Goal: Communication & Community: Answer question/provide support

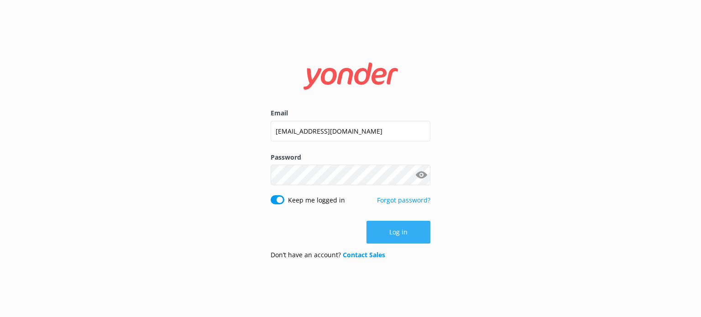
click at [387, 230] on button "Log in" at bounding box center [398, 232] width 64 height 23
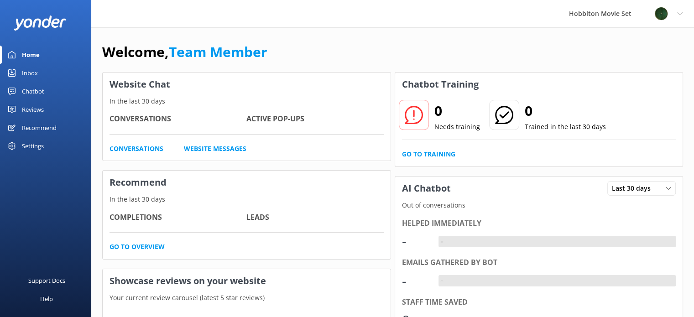
click at [26, 70] on div "Inbox" at bounding box center [30, 73] width 16 height 18
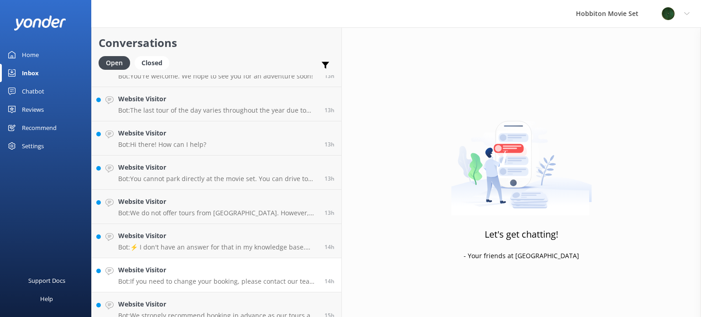
scroll to position [750, 0]
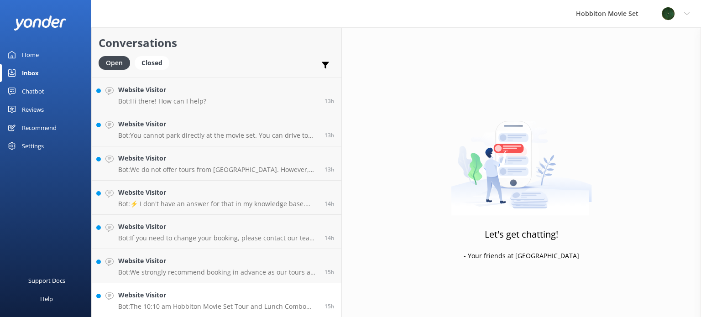
click at [193, 298] on h4 "Website Visitor" at bounding box center [217, 295] width 199 height 10
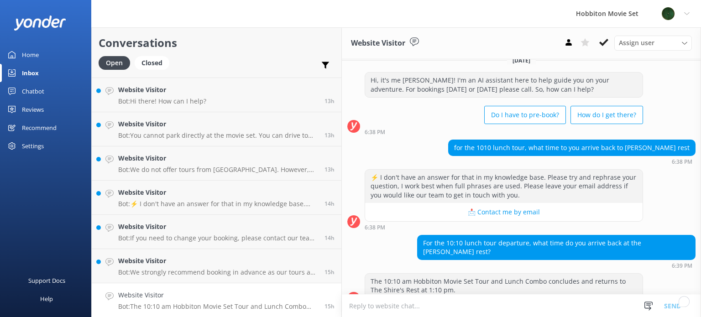
scroll to position [18, 0]
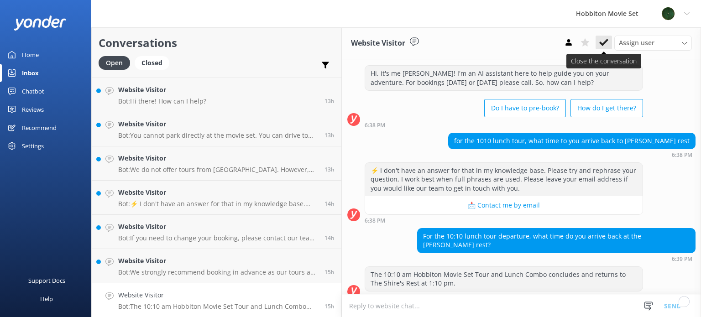
click at [600, 43] on use at bounding box center [603, 42] width 9 height 7
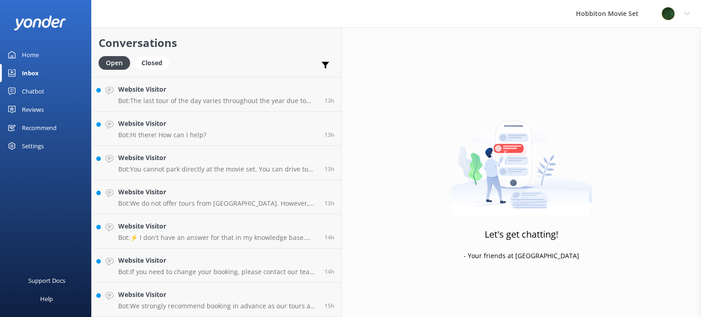
scroll to position [716, 0]
click at [144, 63] on div "Closed" at bounding box center [152, 63] width 35 height 14
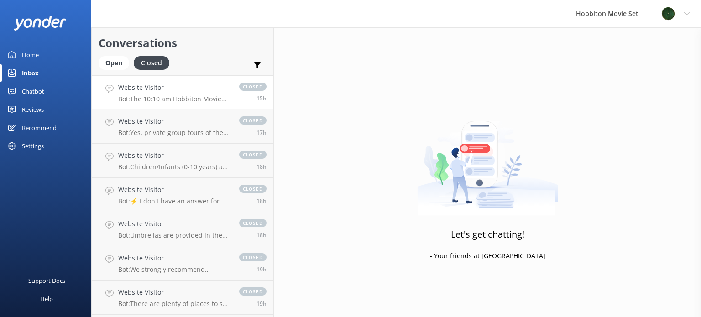
click at [170, 99] on p "Bot: The 10:10 am Hobbiton Movie Set Tour and Lunch Combo concludes and returns…" at bounding box center [174, 99] width 112 height 8
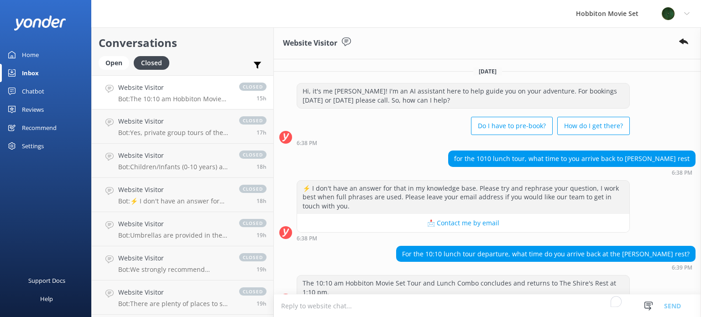
scroll to position [62, 0]
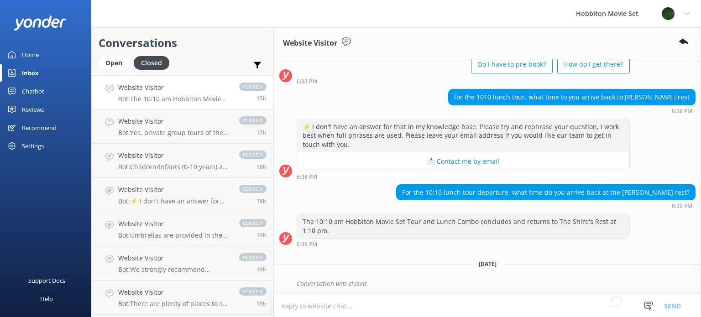
drag, startPoint x: 204, startPoint y: 98, endPoint x: 655, endPoint y: 62, distance: 452.3
click at [655, 62] on div "Hi, it's me [PERSON_NAME]! I'm an AI assistant here to help guide you on your a…" at bounding box center [487, 52] width 427 height 63
click at [683, 43] on use at bounding box center [683, 42] width 9 height 6
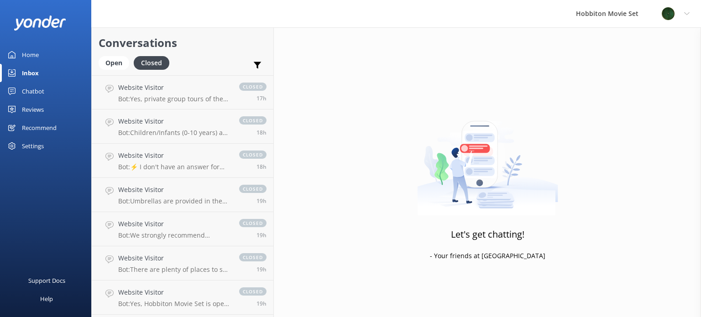
click at [35, 74] on div "Inbox" at bounding box center [30, 73] width 17 height 18
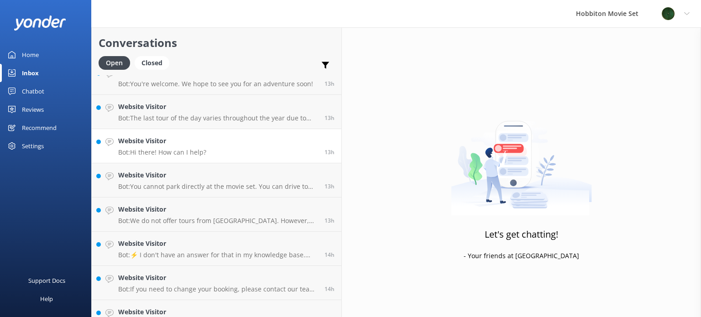
scroll to position [750, 0]
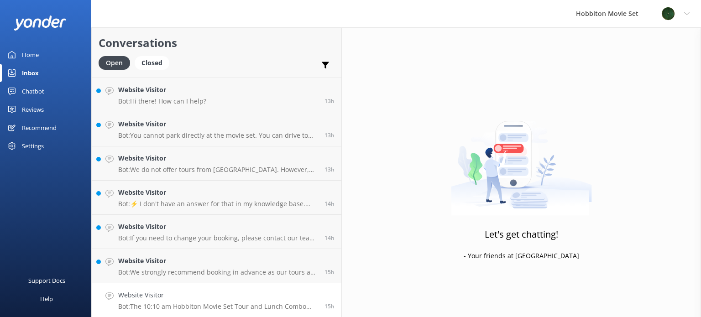
click at [195, 312] on link "Website Visitor Bot: The 10:10 am Hobbiton Movie Set Tour and Lunch Combo concl…" at bounding box center [217, 300] width 250 height 34
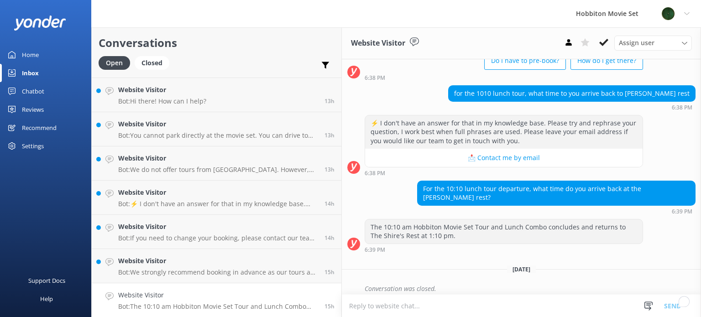
scroll to position [77, 0]
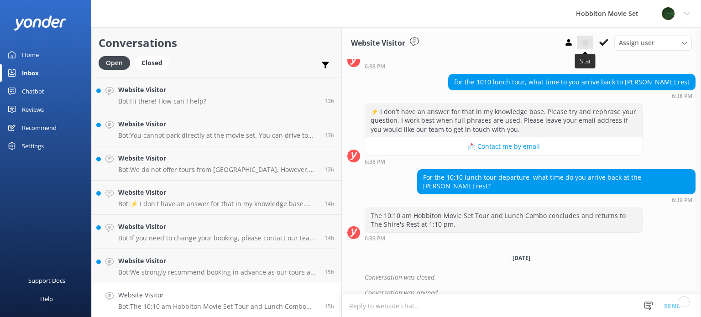
click at [587, 43] on use at bounding box center [584, 42] width 9 height 8
click at [173, 267] on div "Website Visitor Bot: We strongly recommend booking in advance as our tours are …" at bounding box center [217, 266] width 199 height 20
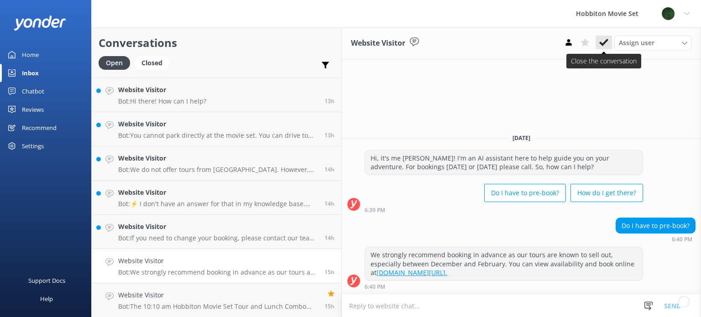
click at [606, 41] on use at bounding box center [603, 42] width 9 height 7
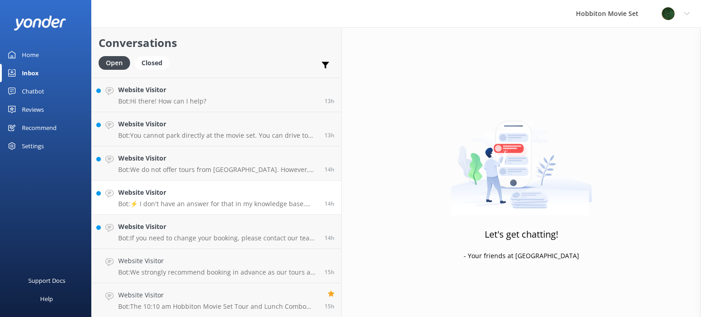
scroll to position [716, 0]
click at [198, 262] on h4 "Website Visitor" at bounding box center [217, 261] width 199 height 10
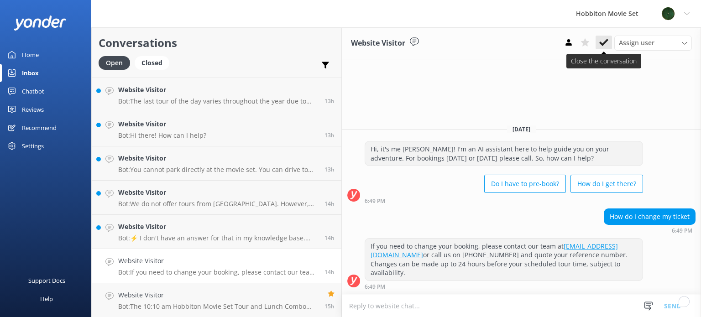
click at [602, 48] on button at bounding box center [603, 43] width 16 height 14
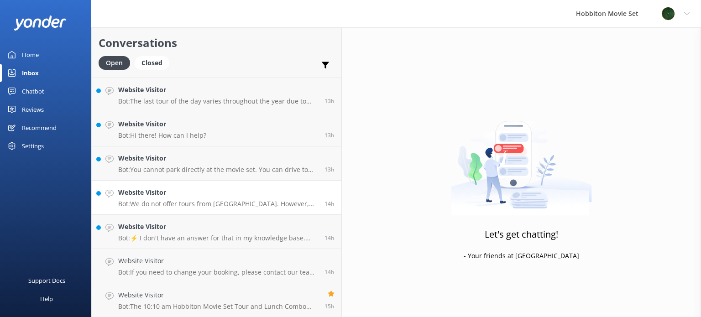
scroll to position [682, 0]
click at [179, 265] on h4 "Website Visitor" at bounding box center [217, 261] width 199 height 10
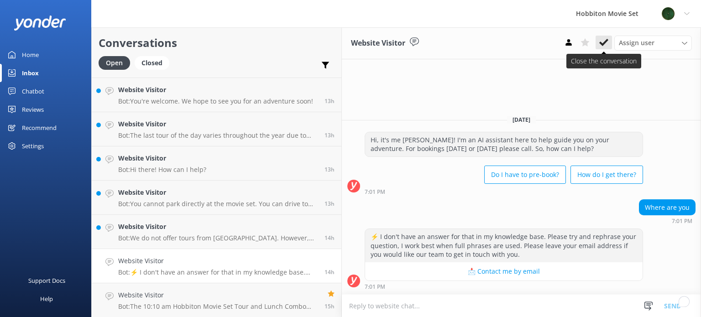
click at [602, 40] on icon at bounding box center [603, 42] width 9 height 9
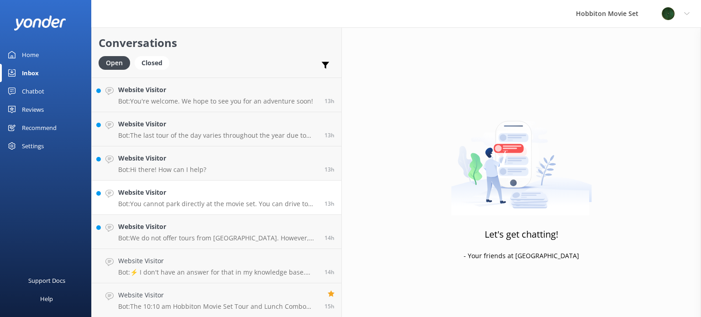
scroll to position [648, 0]
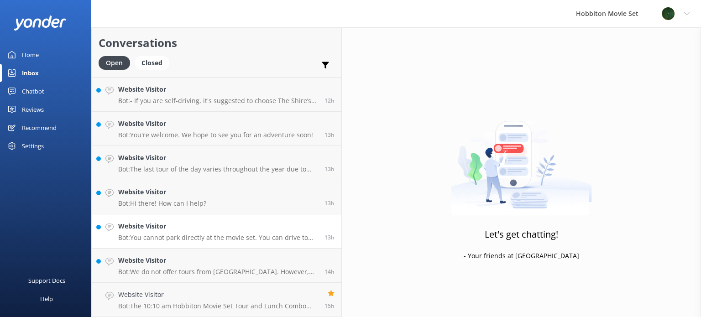
click at [195, 239] on p "Bot: You cannot park directly at the movie set. You can drive to The Shire's Re…" at bounding box center [217, 238] width 199 height 8
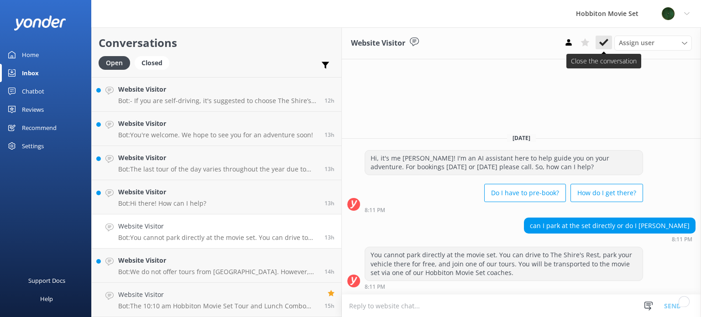
click at [600, 38] on icon at bounding box center [603, 42] width 9 height 9
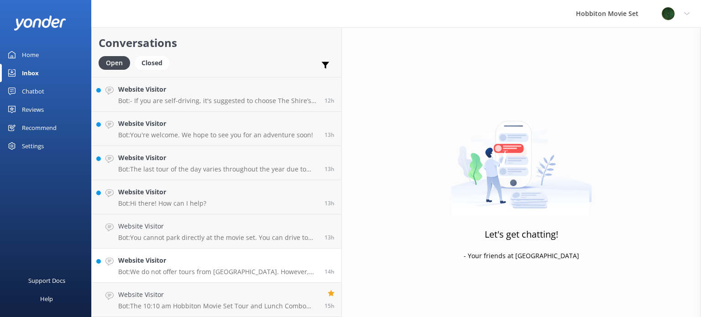
scroll to position [613, 0]
click at [172, 262] on h4 "Website Visitor" at bounding box center [217, 261] width 199 height 10
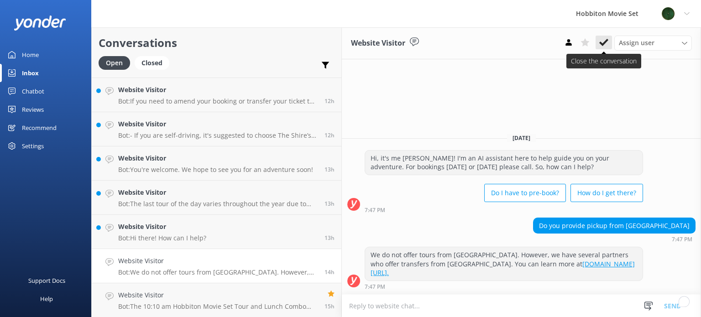
click at [601, 39] on icon at bounding box center [603, 42] width 9 height 9
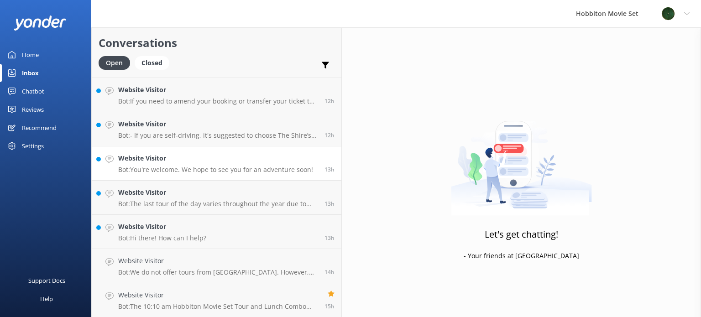
scroll to position [579, 0]
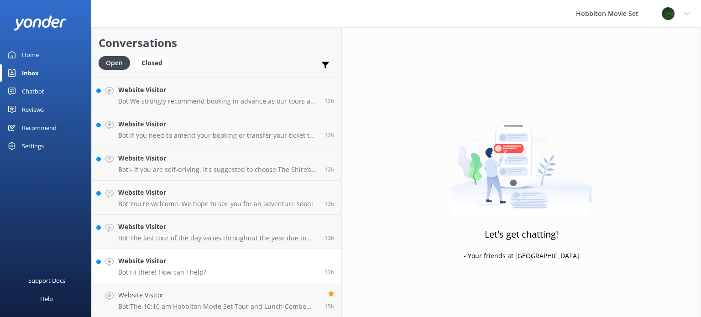
click at [193, 282] on link "Website Visitor Bot: Hi there! How can I help? 13h" at bounding box center [217, 266] width 250 height 34
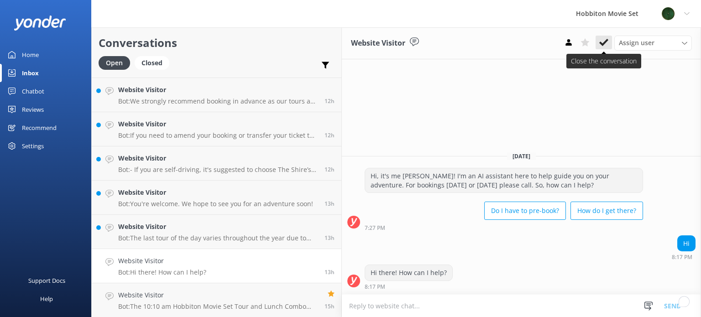
click at [604, 47] on icon at bounding box center [603, 42] width 9 height 9
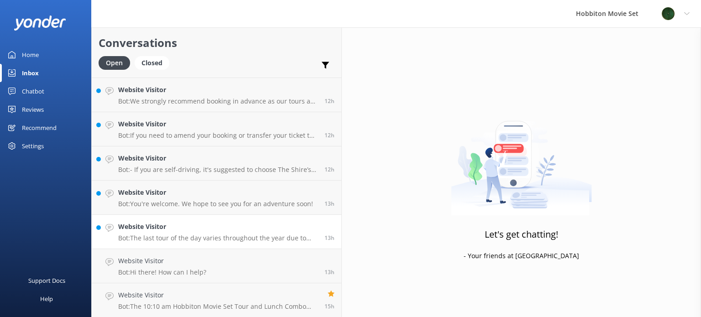
scroll to position [545, 0]
click at [188, 270] on p "Bot: The last tour of the day varies throughout the year due to daylight hours.…" at bounding box center [217, 272] width 199 height 8
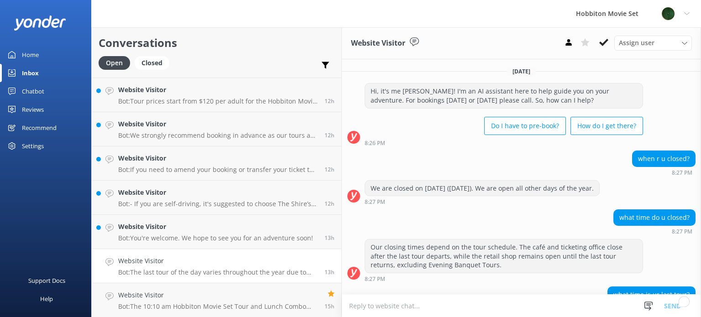
scroll to position [49, 0]
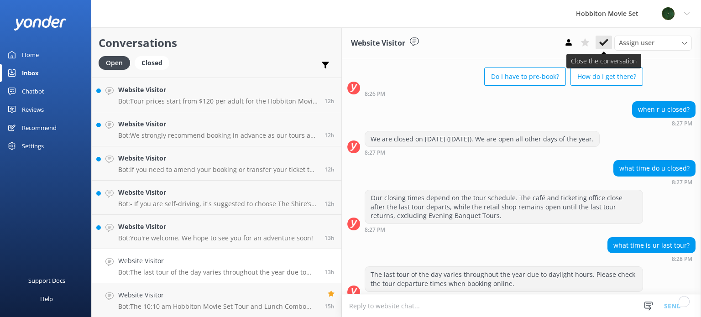
click at [605, 40] on icon at bounding box center [603, 42] width 9 height 9
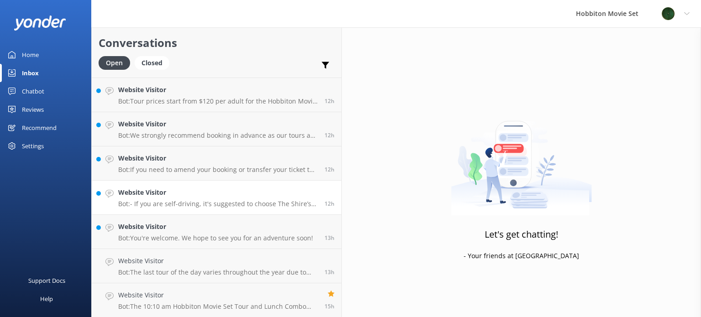
scroll to position [511, 0]
click at [172, 258] on h4 "Website Visitor" at bounding box center [215, 261] width 195 height 10
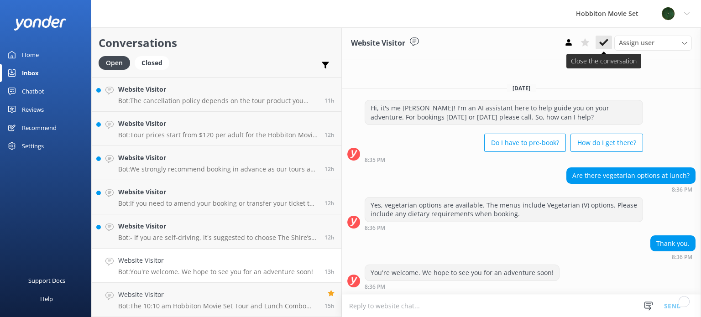
click at [597, 40] on button at bounding box center [603, 43] width 16 height 14
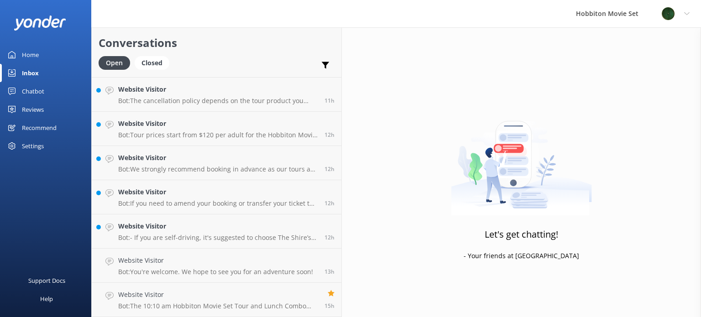
scroll to position [476, 0]
click at [168, 268] on p "Bot: - If you are self-driving, it's suggested to choose The Shire’s Rest as th…" at bounding box center [217, 272] width 199 height 8
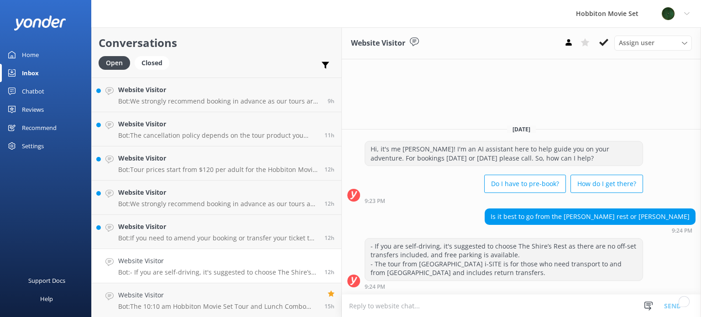
click at [131, 264] on h4 "Website Visitor" at bounding box center [217, 261] width 199 height 10
click at [606, 39] on icon at bounding box center [603, 42] width 9 height 9
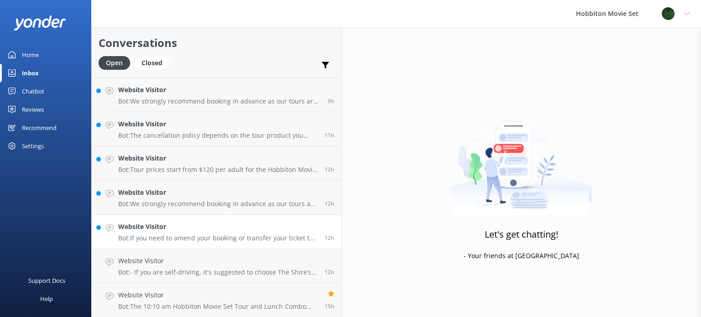
scroll to position [442, 0]
click at [191, 266] on div "Website Visitor Bot: If you need to amend your booking or transfer your ticket …" at bounding box center [217, 266] width 199 height 20
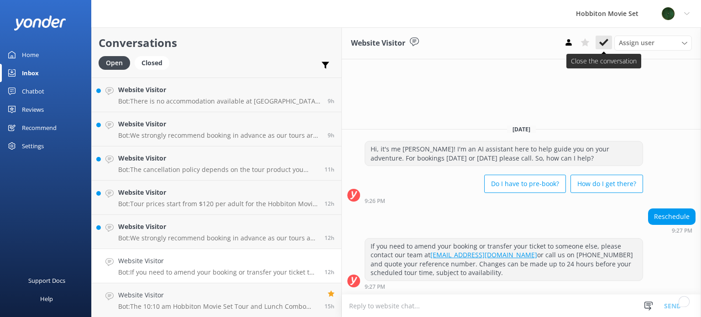
click at [606, 43] on use at bounding box center [603, 42] width 9 height 7
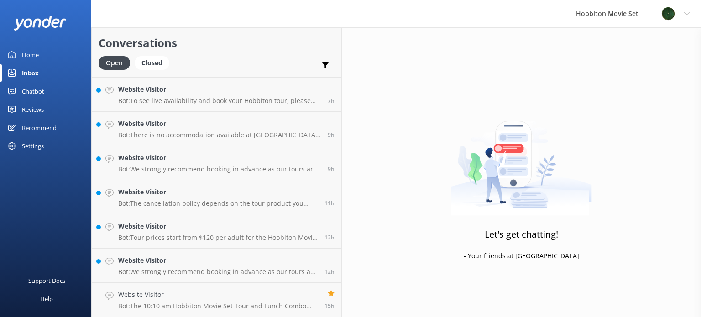
scroll to position [408, 0]
click at [159, 275] on p "Bot: We strongly recommend booking in advance as our tours are known to sell ou…" at bounding box center [217, 272] width 199 height 8
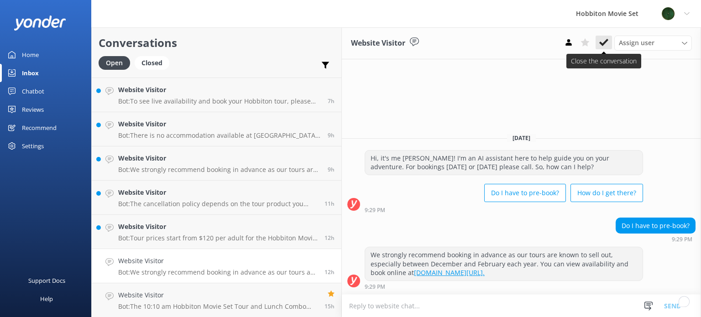
click at [602, 37] on button at bounding box center [603, 43] width 16 height 14
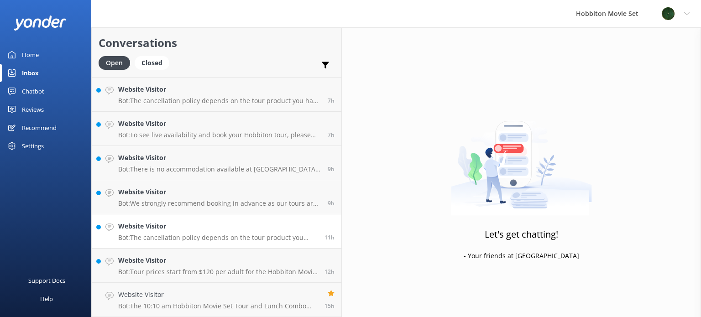
scroll to position [374, 0]
click at [180, 261] on h4 "Website Visitor" at bounding box center [217, 261] width 199 height 10
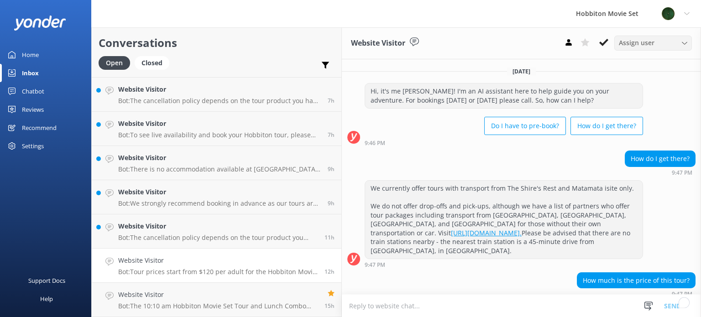
scroll to position [44, 0]
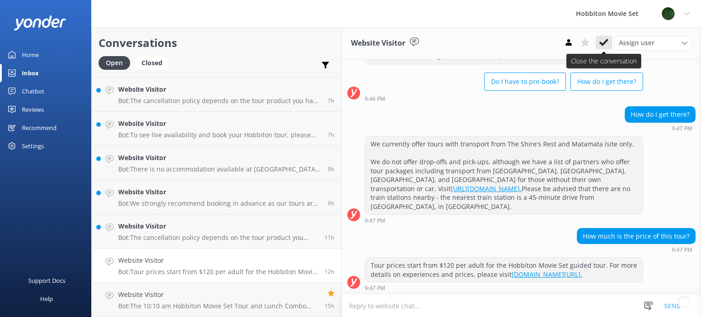
click at [605, 41] on icon at bounding box center [603, 42] width 9 height 9
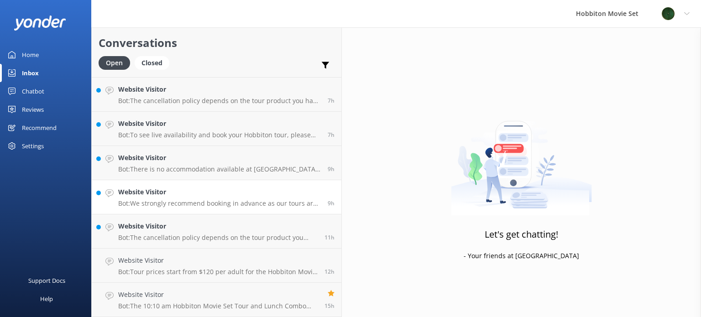
scroll to position [339, 0]
click at [201, 248] on link "Website Visitor Bot: We strongly recommend booking in advance as our tours are …" at bounding box center [217, 232] width 250 height 34
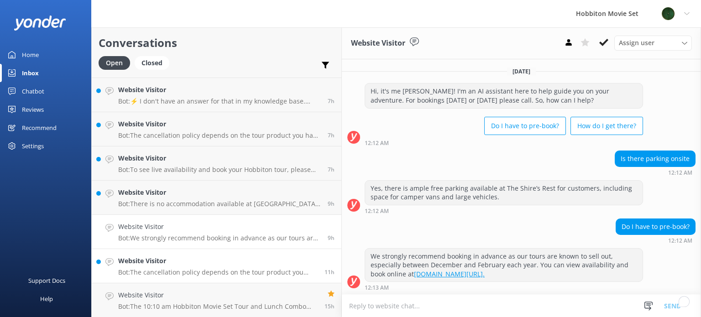
click at [206, 265] on h4 "Website Visitor" at bounding box center [217, 261] width 199 height 10
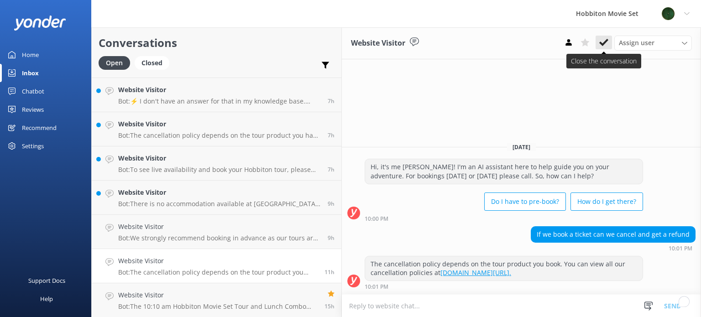
click at [605, 44] on icon at bounding box center [603, 42] width 9 height 9
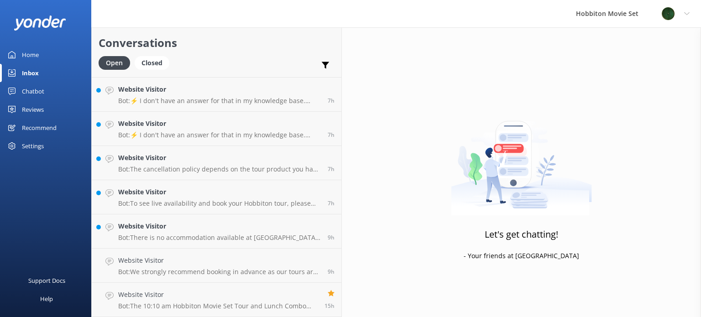
scroll to position [305, 0]
click at [175, 260] on h4 "Website Visitor" at bounding box center [219, 261] width 203 height 10
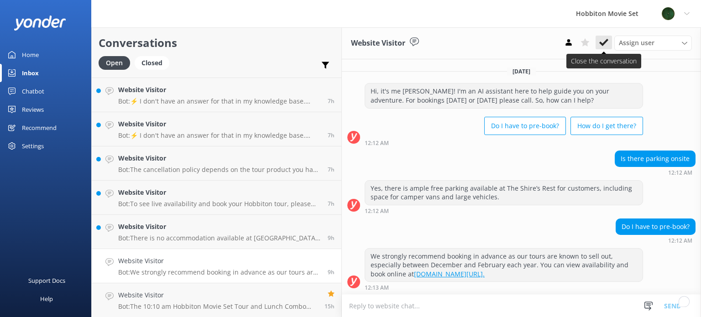
click at [605, 43] on use at bounding box center [603, 42] width 9 height 7
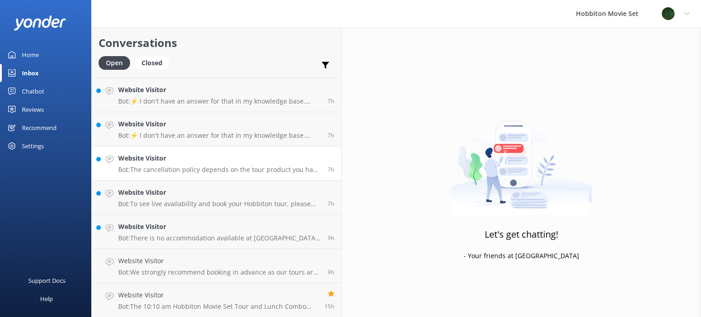
scroll to position [271, 0]
click at [183, 258] on h4 "Website Visitor" at bounding box center [219, 261] width 203 height 10
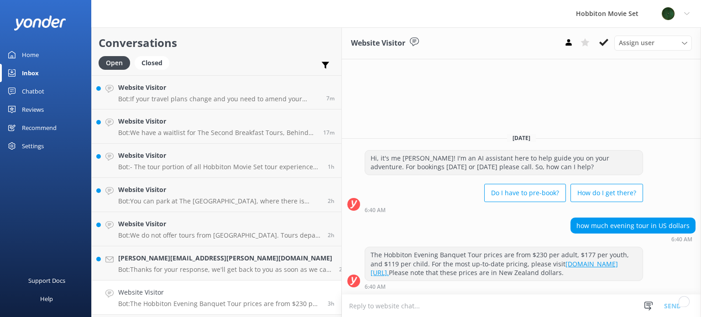
scroll to position [31, 0]
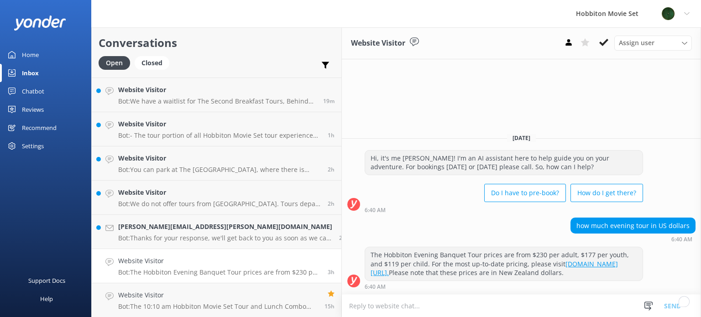
click at [153, 262] on h4 "Website Visitor" at bounding box center [219, 261] width 203 height 10
click at [605, 41] on icon at bounding box center [603, 42] width 9 height 9
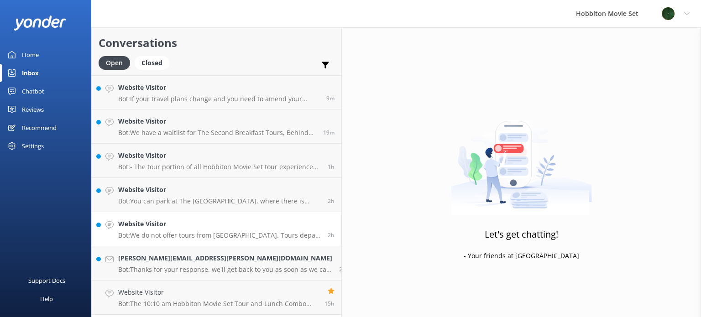
click at [171, 222] on h4 "Website Visitor" at bounding box center [219, 224] width 203 height 10
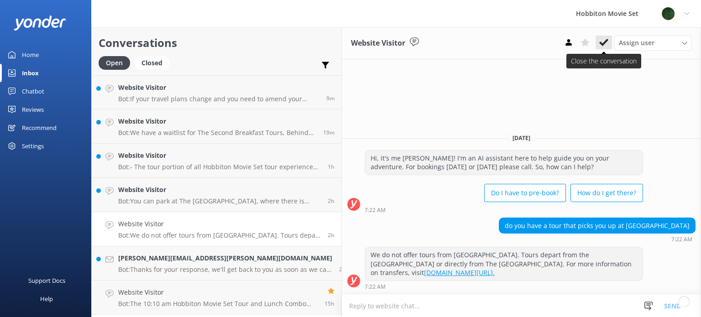
click at [605, 42] on use at bounding box center [603, 42] width 9 height 7
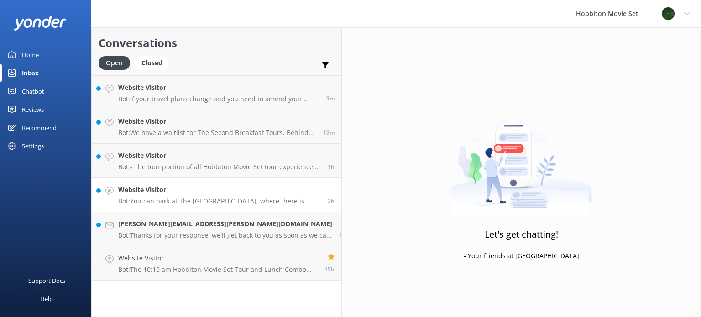
click at [166, 186] on h4 "Website Visitor" at bounding box center [219, 190] width 203 height 10
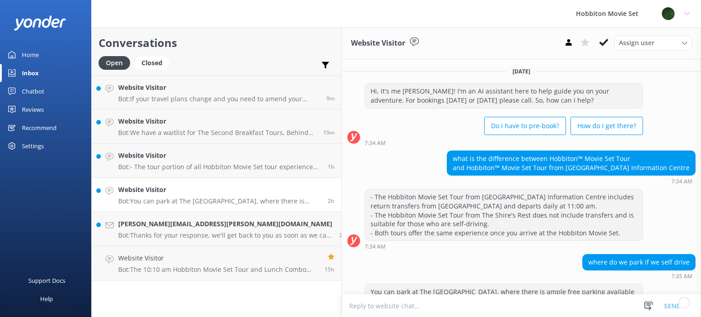
scroll to position [26, 0]
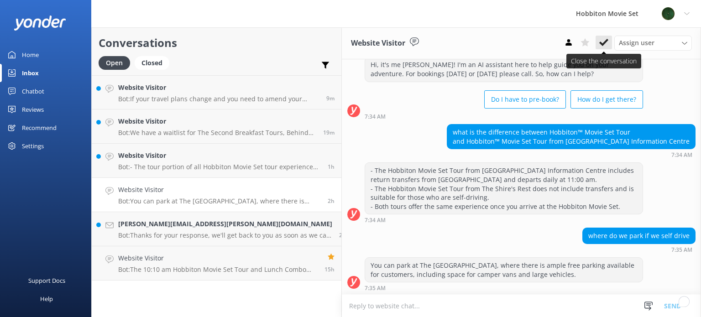
click at [602, 46] on icon at bounding box center [603, 42] width 9 height 9
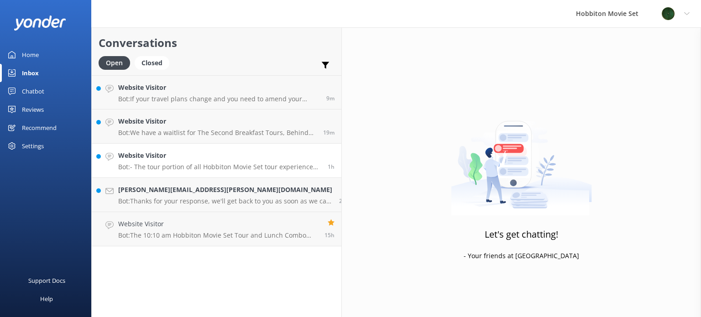
click at [194, 163] on p "Bot: - The tour portion of all Hobbiton Movie Set tour experiences is approxima…" at bounding box center [219, 167] width 203 height 8
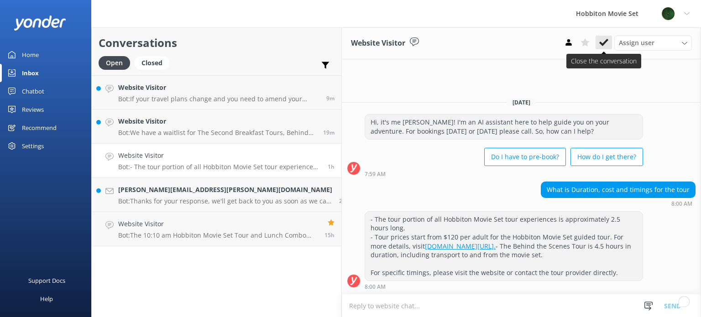
click at [600, 43] on use at bounding box center [603, 42] width 9 height 7
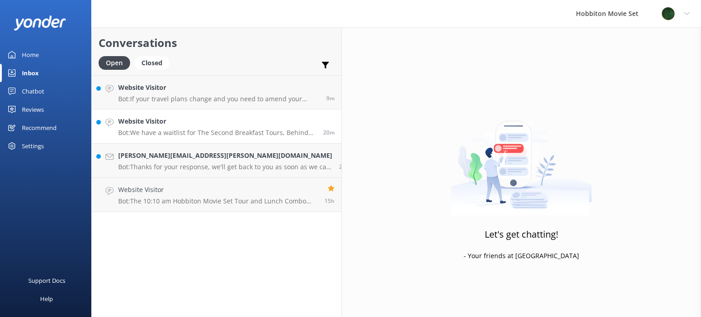
click at [185, 127] on div "Website Visitor Bot: We have a waitlist for The Second Breakfast Tours, Behind …" at bounding box center [217, 126] width 198 height 20
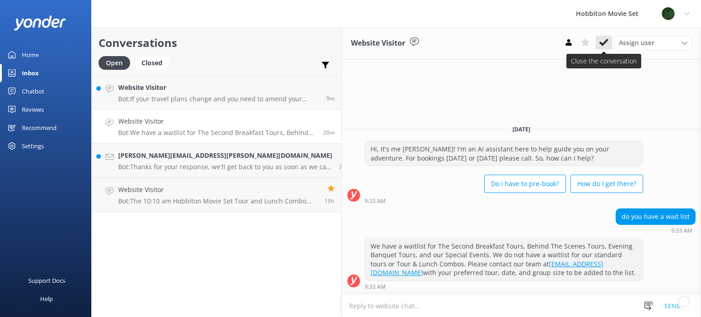
click at [603, 43] on icon at bounding box center [603, 42] width 9 height 9
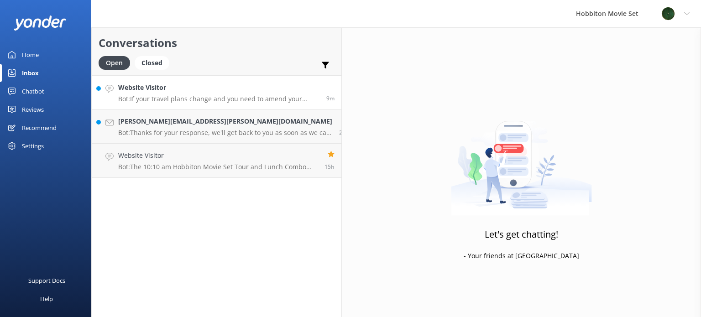
click at [167, 100] on p "Bot: If your travel plans change and you need to amend your booking, please con…" at bounding box center [218, 99] width 201 height 8
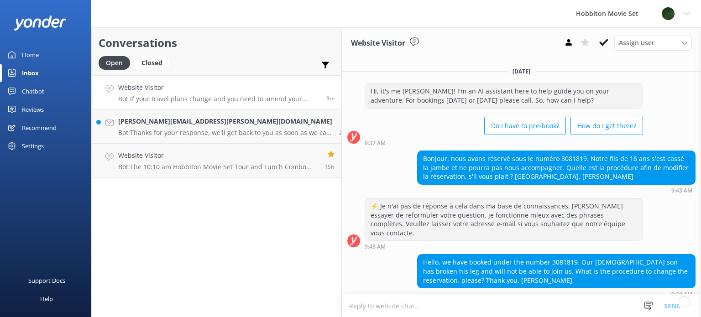
scroll to position [35, 0]
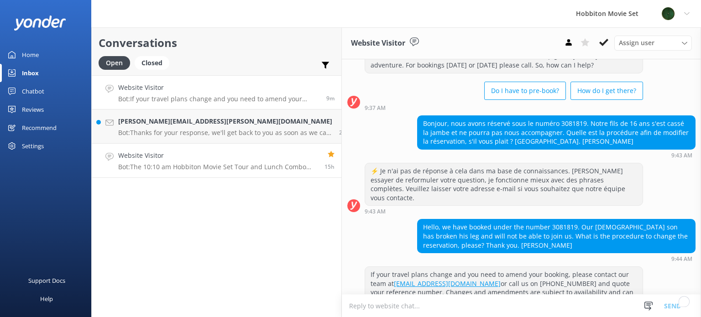
click at [172, 167] on p "Bot: The 10:10 am Hobbiton Movie Set Tour and Lunch Combo concludes and returns…" at bounding box center [217, 167] width 199 height 8
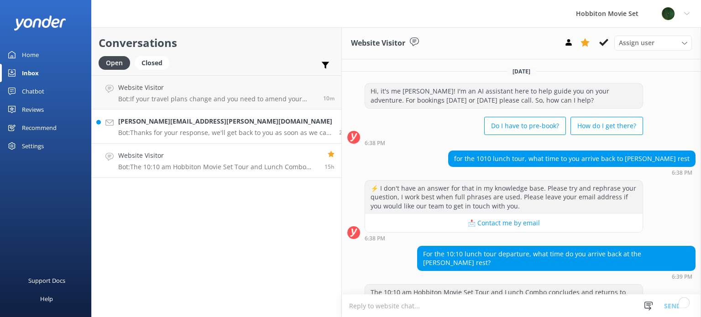
scroll to position [77, 0]
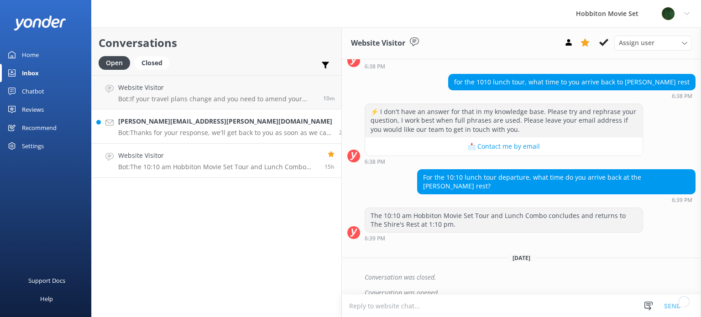
click at [177, 125] on h4 "[PERSON_NAME][EMAIL_ADDRESS][PERSON_NAME][DOMAIN_NAME]" at bounding box center [225, 121] width 214 height 10
